Goal: Find specific page/section: Find specific page/section

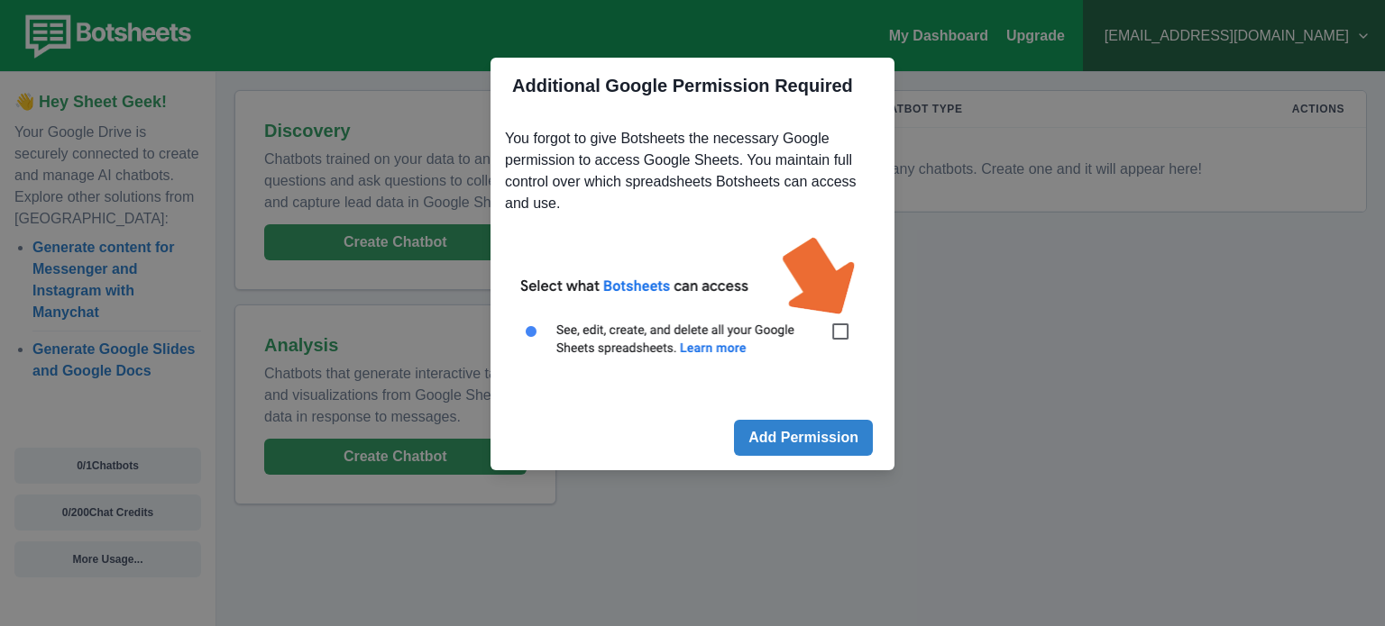
click at [842, 329] on img at bounding box center [692, 306] width 375 height 169
click at [830, 437] on button "Add Permission" at bounding box center [803, 438] width 139 height 36
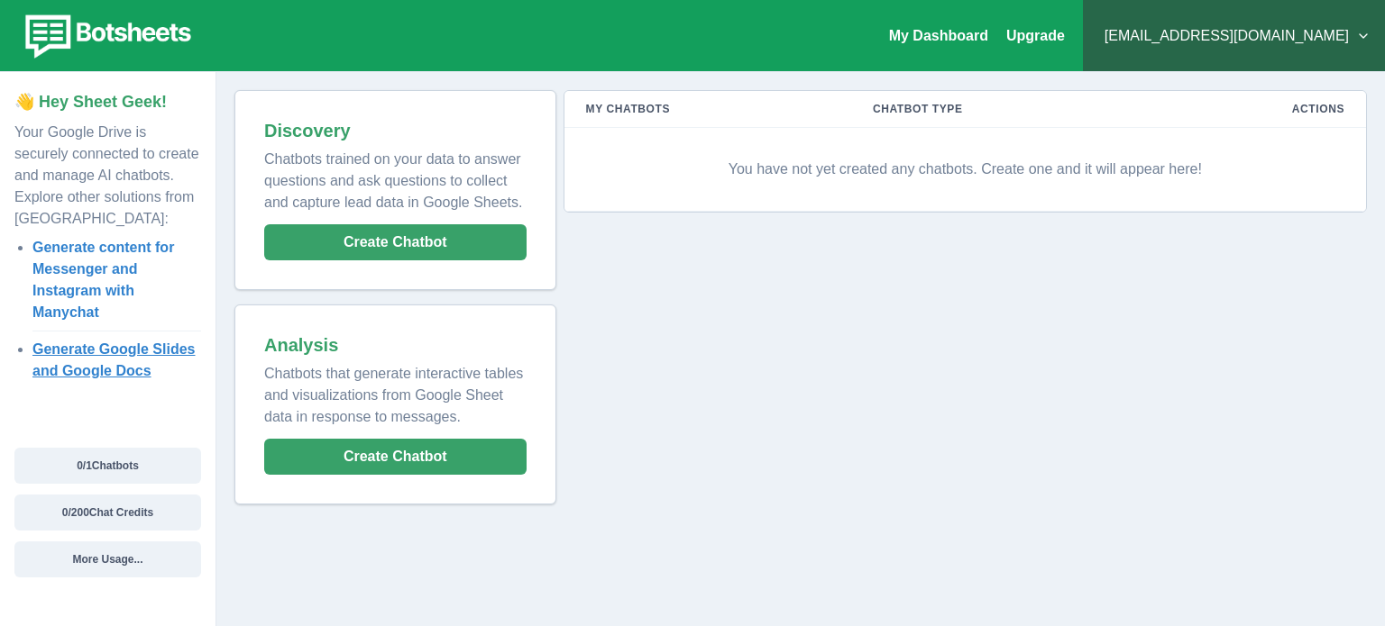
click at [78, 363] on link "Generate Google Slides and Google Docs" at bounding box center [113, 360] width 163 height 37
